Goal: Find specific page/section: Find specific page/section

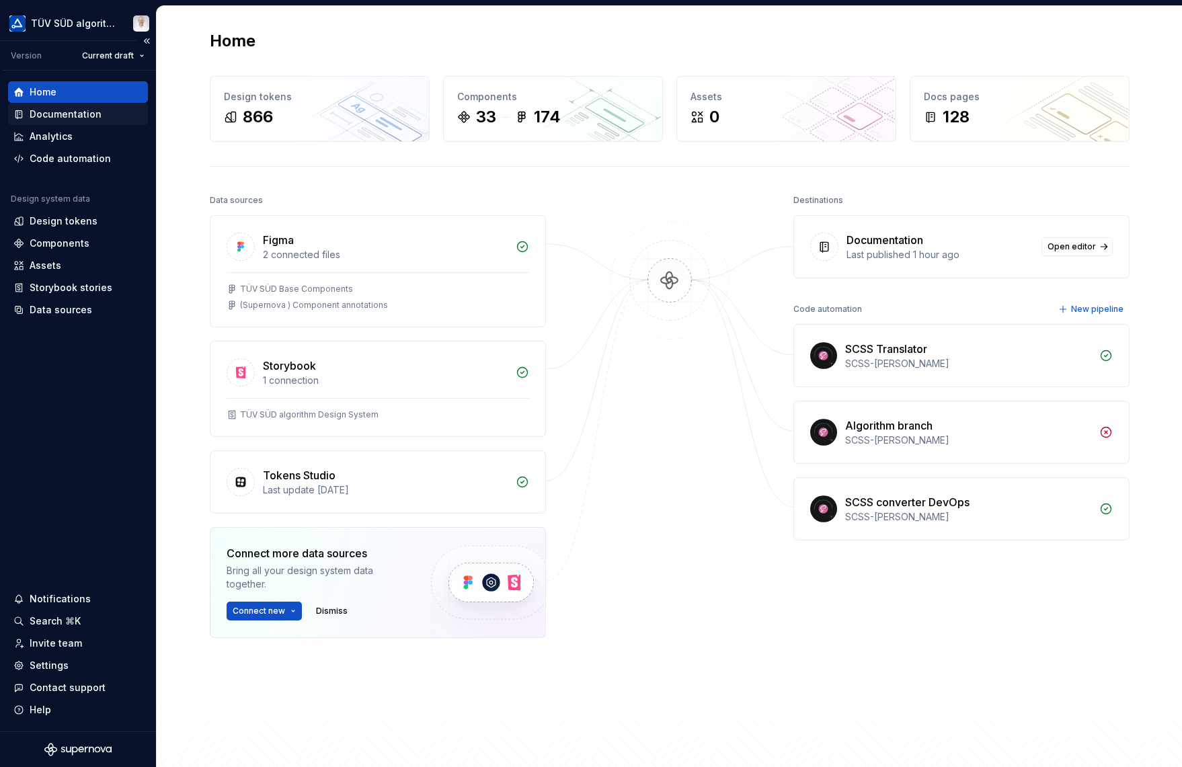
click at [81, 116] on div "Documentation" at bounding box center [66, 114] width 72 height 13
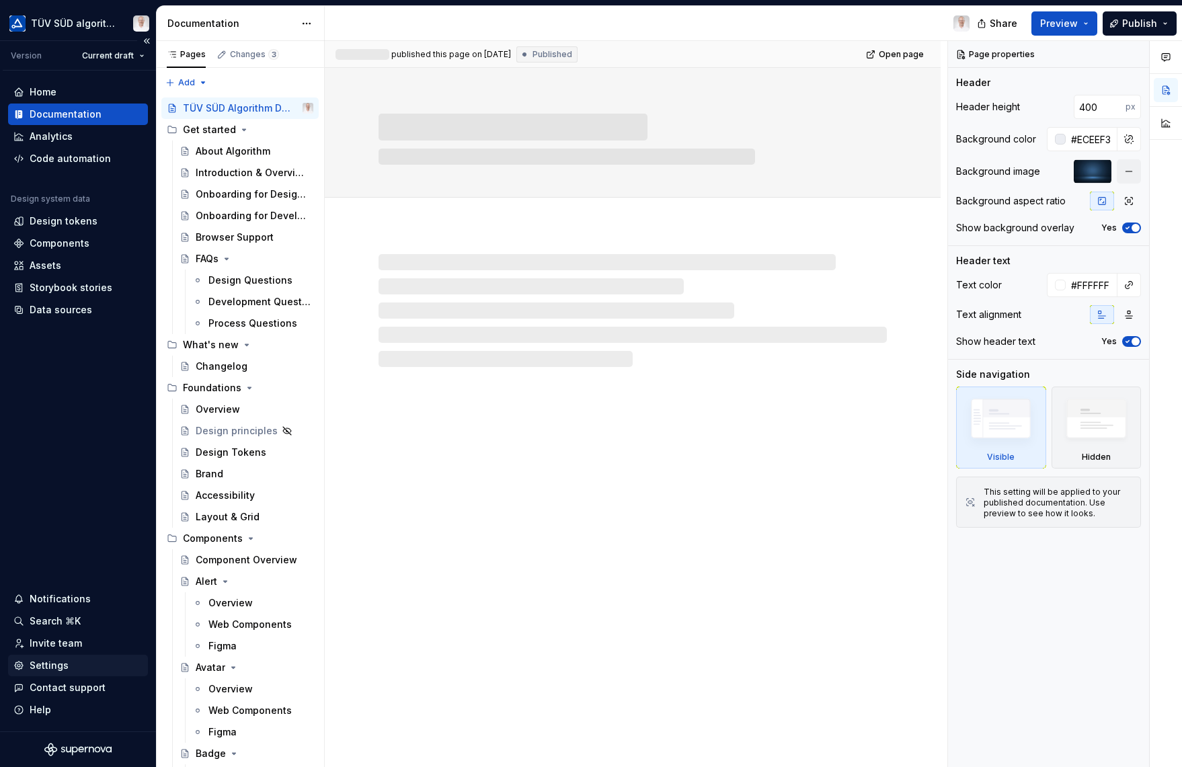
click at [56, 658] on div "Settings" at bounding box center [78, 666] width 140 height 22
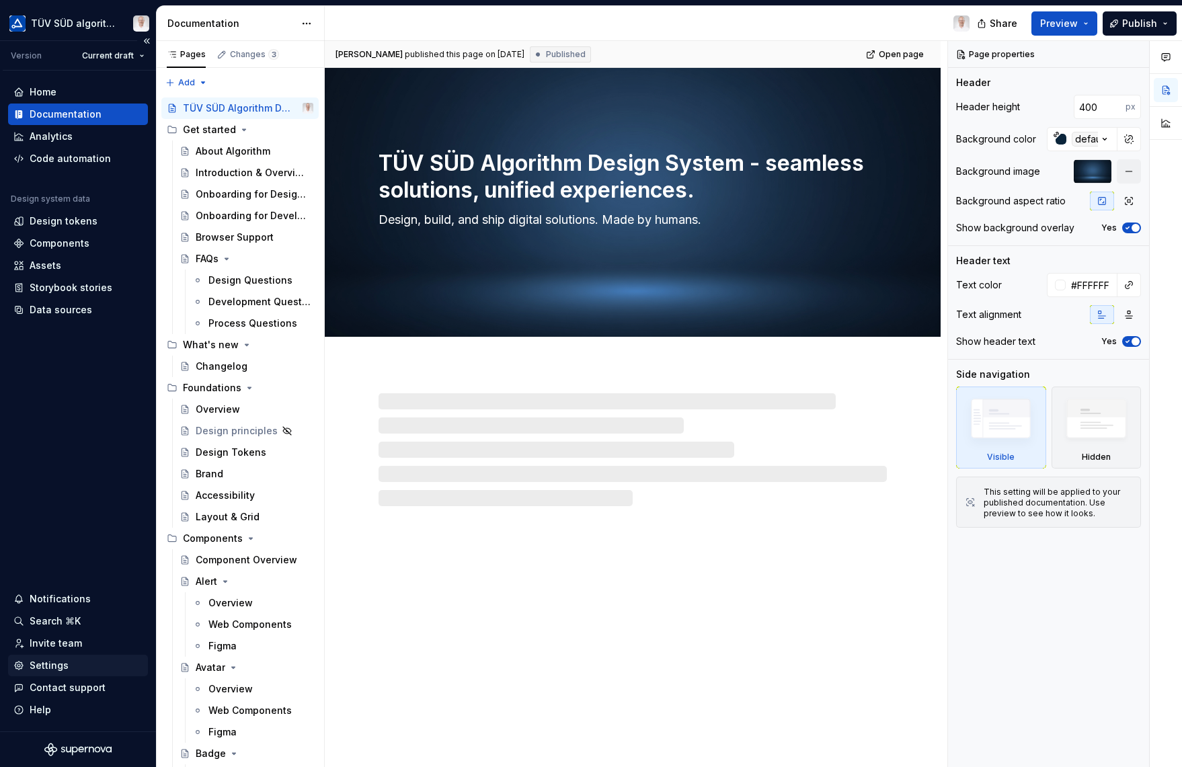
type textarea "*"
